Goal: Contribute content

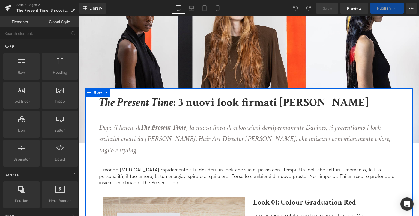
scroll to position [44, 0]
click at [215, 123] on icon "Dopo il lancio di The Present Time , la nuova linea di colorazioni demipermanen…" at bounding box center [244, 139] width 291 height 32
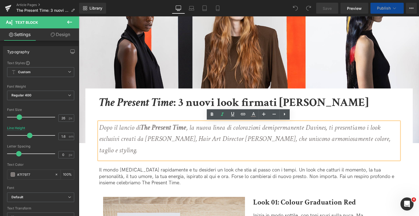
scroll to position [0, 0]
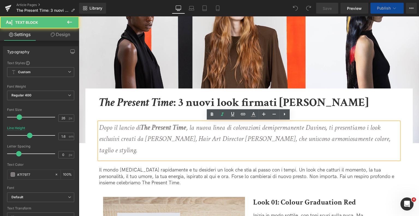
click at [282, 128] on icon "Dopo il lancio di The Present Time , la nuova linea di colorazioni demipermanen…" at bounding box center [244, 139] width 291 height 32
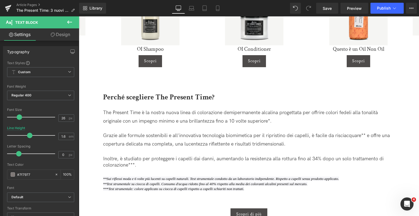
scroll to position [961, 0]
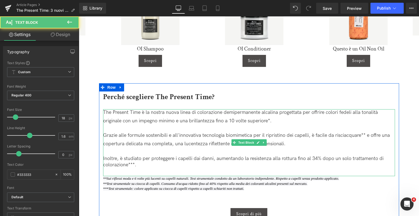
click at [221, 109] on span "The Present Time è la nostra nuova linea di colorazione demipermanente alcalina…" at bounding box center [240, 116] width 274 height 14
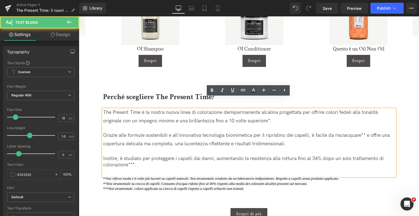
click at [237, 109] on span "The Present Time è la nostra nuova linea di colorazione demipermanente alcalina…" at bounding box center [240, 116] width 274 height 14
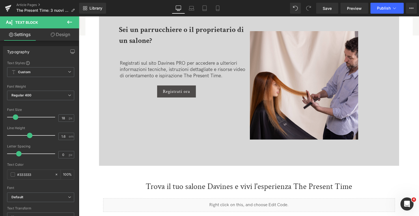
scroll to position [1320, 0]
click at [328, 12] on link "Save" at bounding box center [327, 8] width 22 height 11
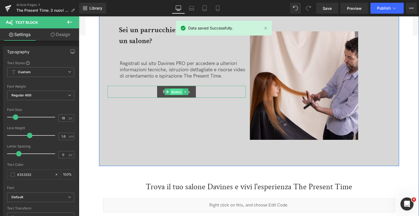
click at [174, 89] on span "Button" at bounding box center [176, 92] width 13 height 7
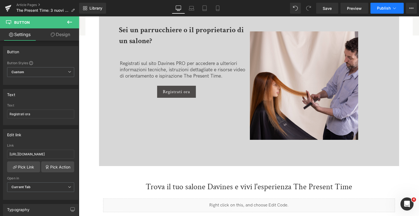
click at [385, 7] on span "Publish" at bounding box center [384, 8] width 14 height 4
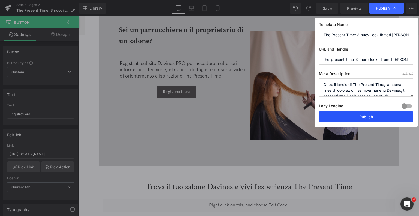
click at [334, 113] on button "Publish" at bounding box center [366, 116] width 94 height 11
